Goal: Task Accomplishment & Management: Manage account settings

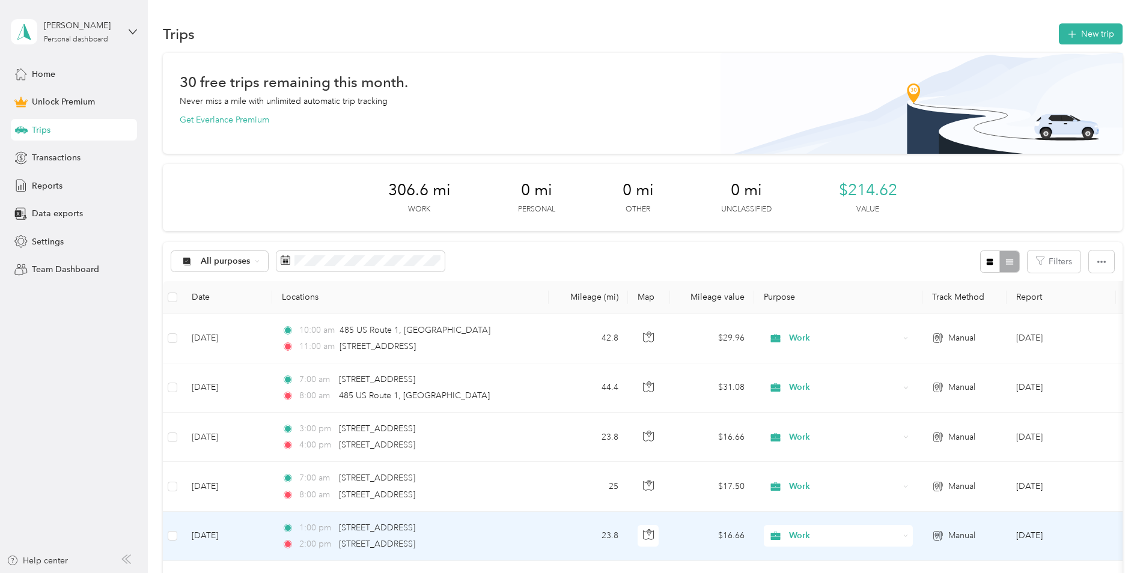
scroll to position [60, 0]
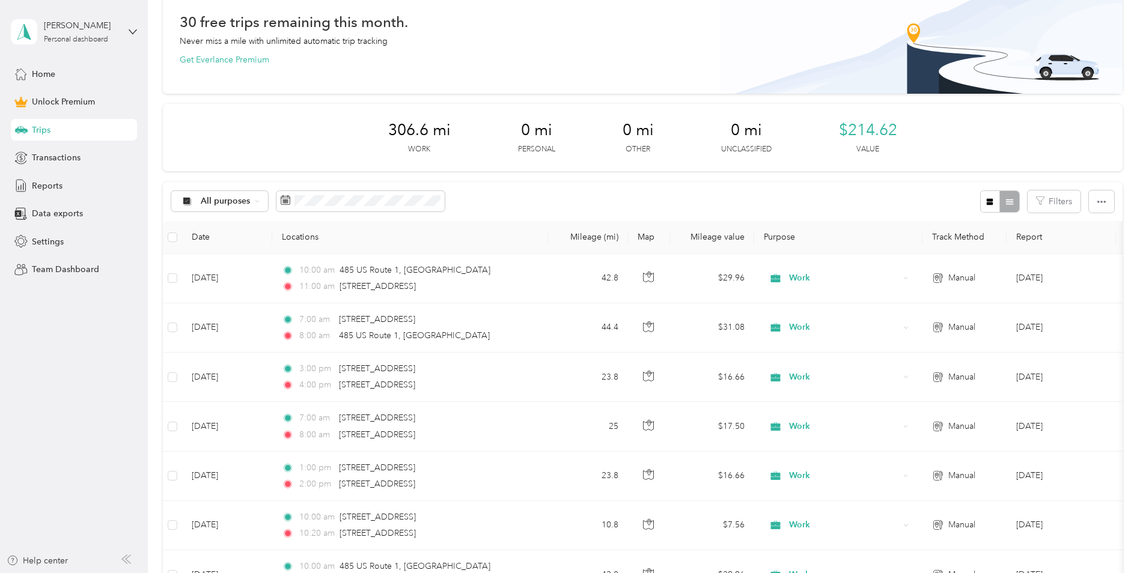
click at [111, 141] on div "Home Unlock Premium Trips Transactions Reports Data exports Settings Team Dashb…" at bounding box center [74, 172] width 126 height 218
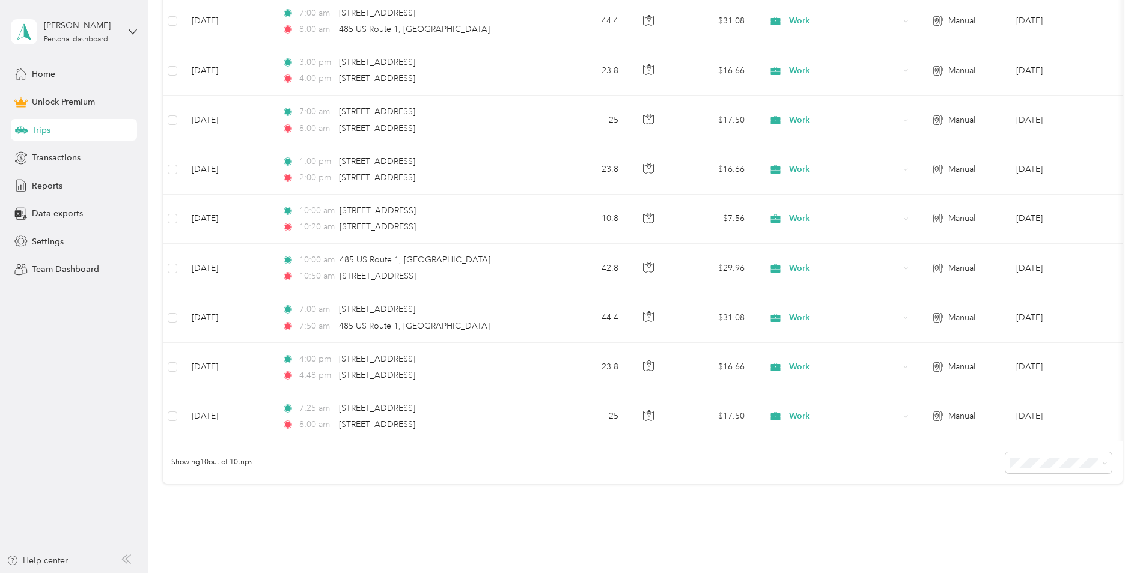
scroll to position [0, 0]
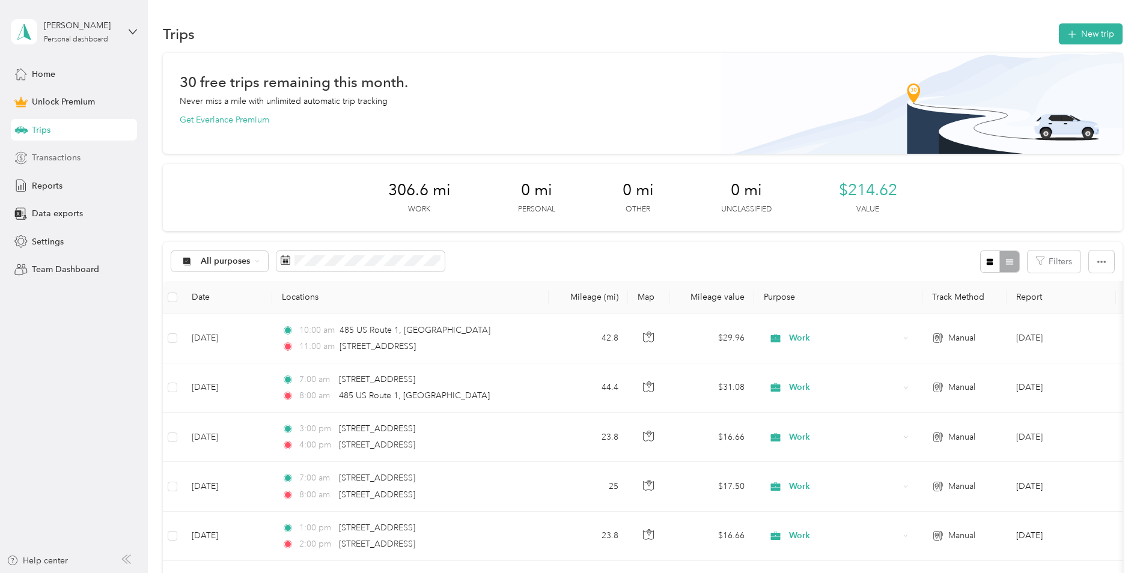
click at [91, 166] on div "Transactions" at bounding box center [74, 158] width 126 height 22
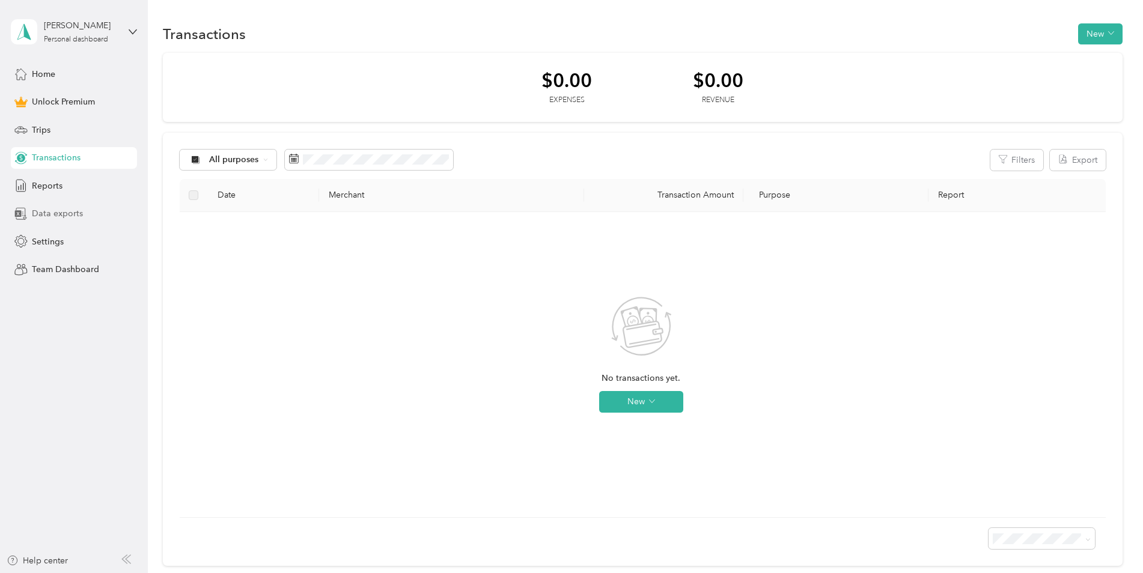
click at [71, 218] on span "Data exports" at bounding box center [57, 213] width 51 height 13
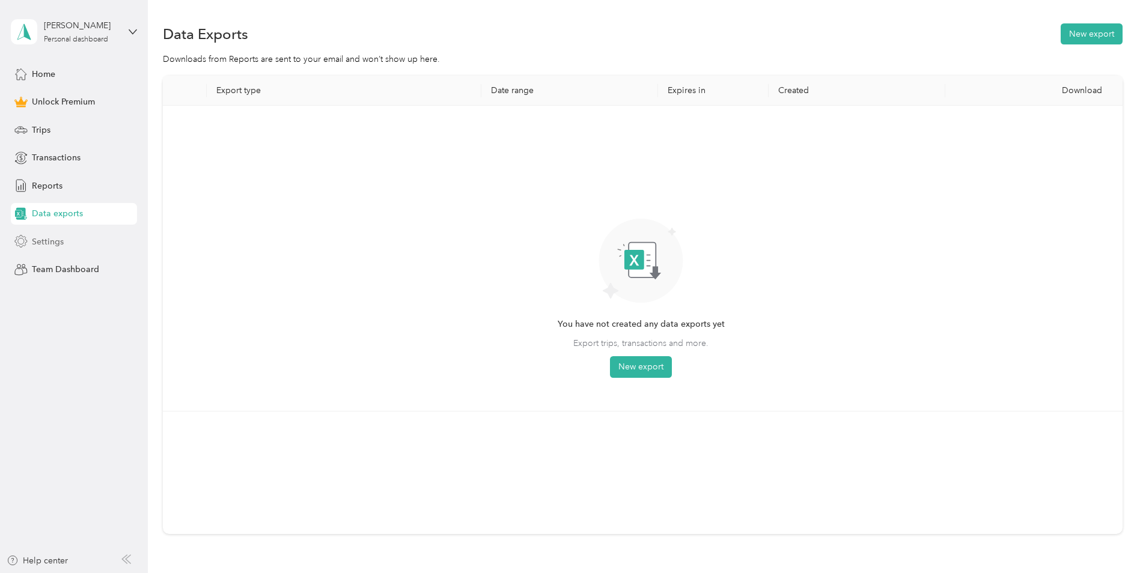
click at [65, 234] on div "Settings" at bounding box center [74, 242] width 126 height 22
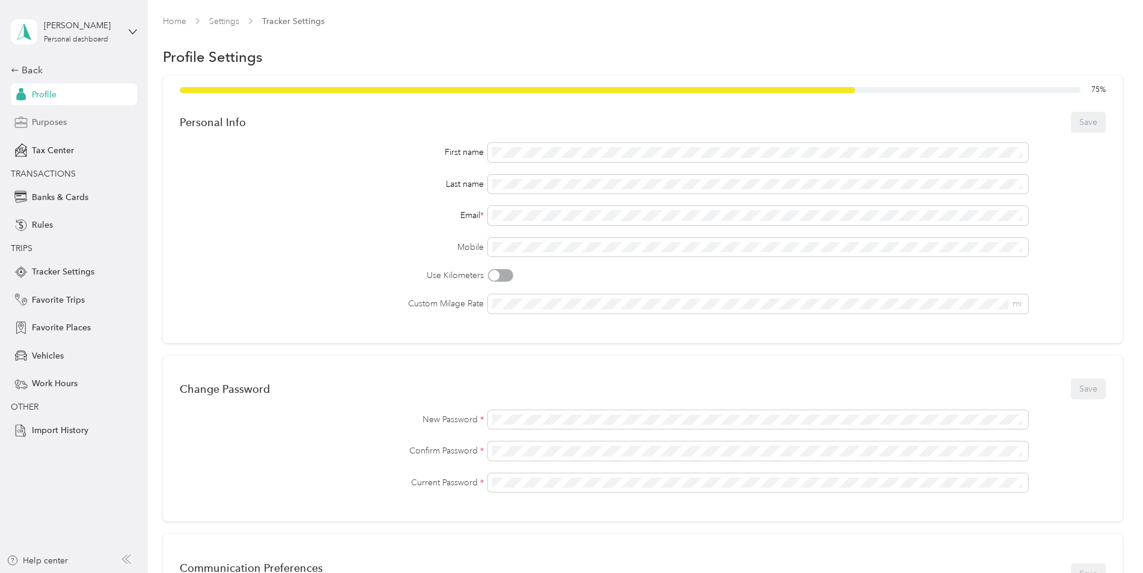
click at [61, 129] on div "Purposes" at bounding box center [74, 123] width 126 height 22
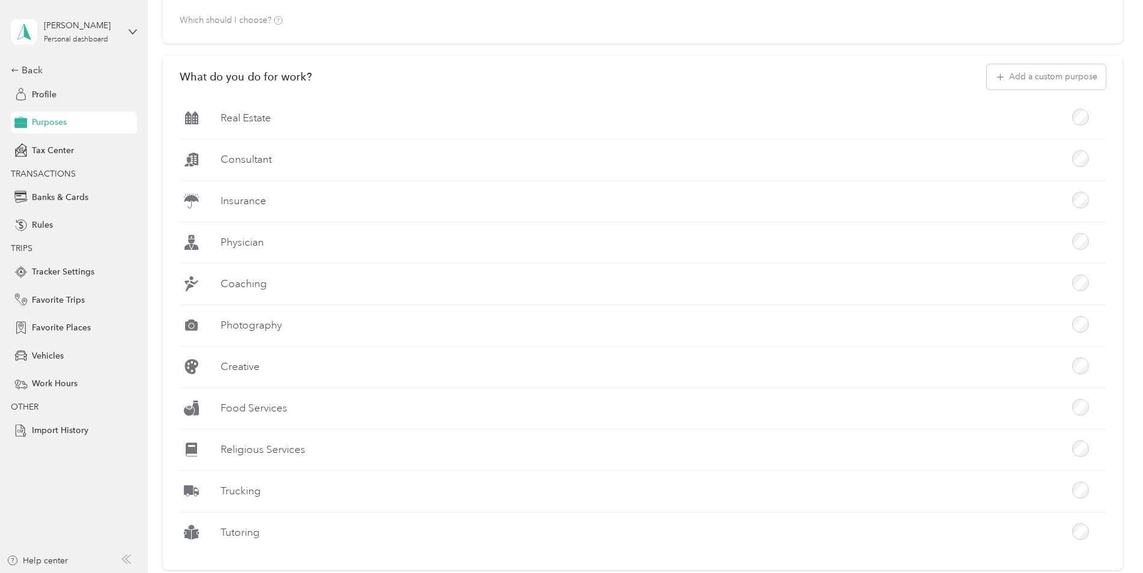
scroll to position [196, 0]
